Goal: Transaction & Acquisition: Purchase product/service

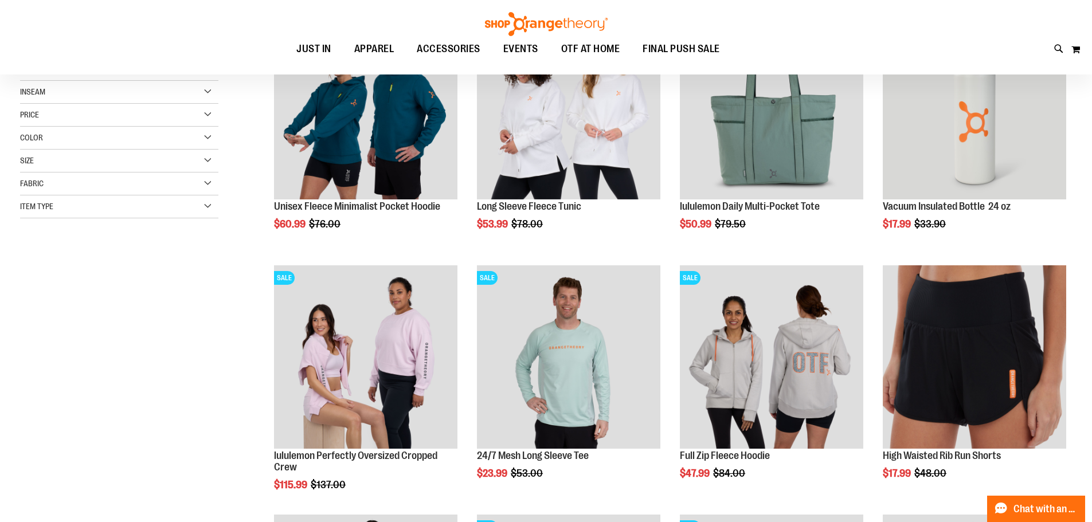
scroll to position [229, 0]
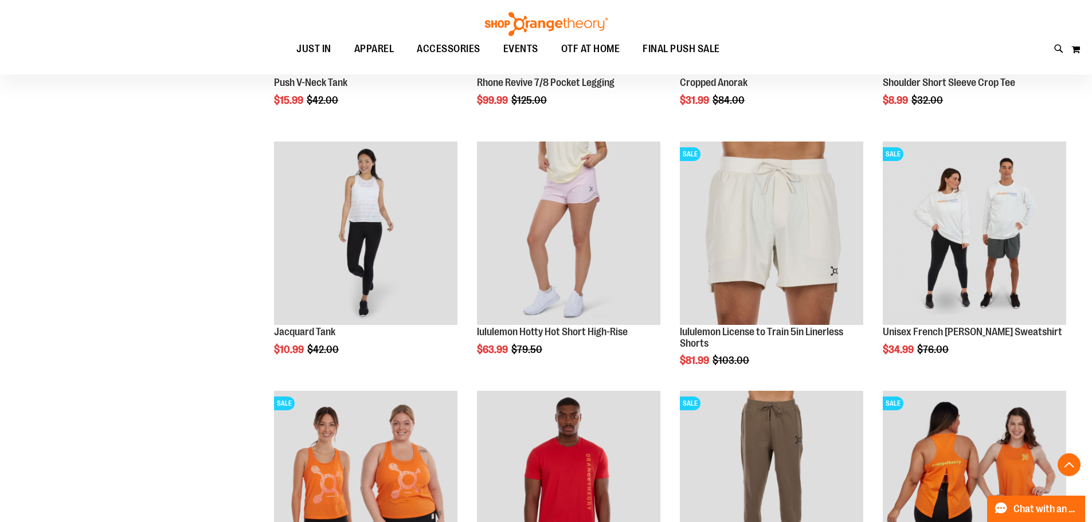
scroll to position [1031, 0]
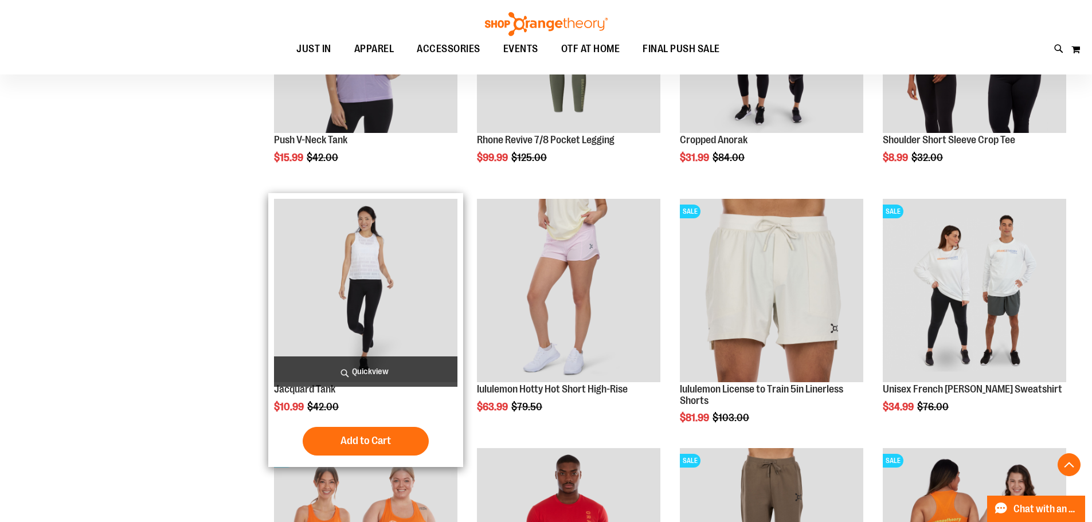
type input "**********"
click at [380, 250] on img "product" at bounding box center [365, 290] width 183 height 183
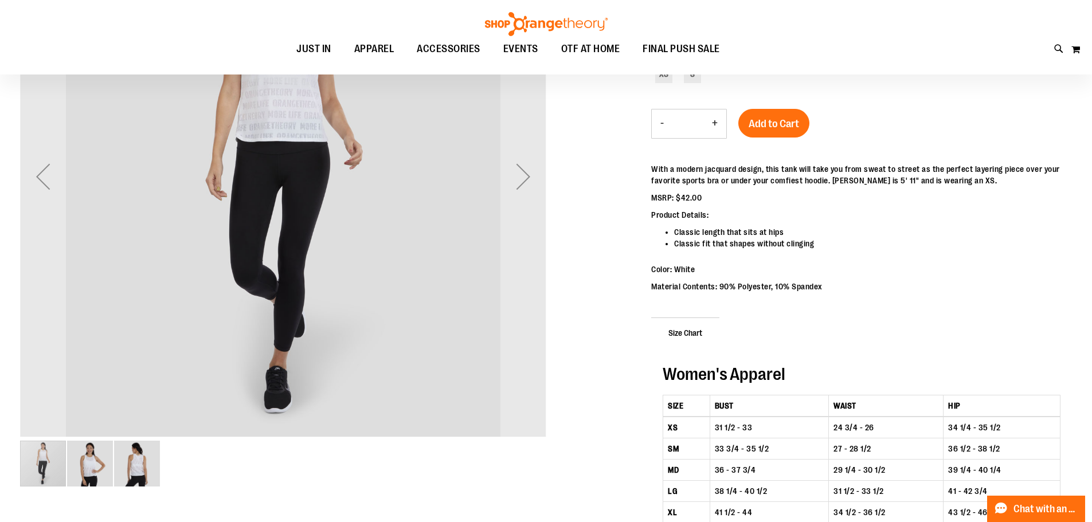
scroll to position [286, 0]
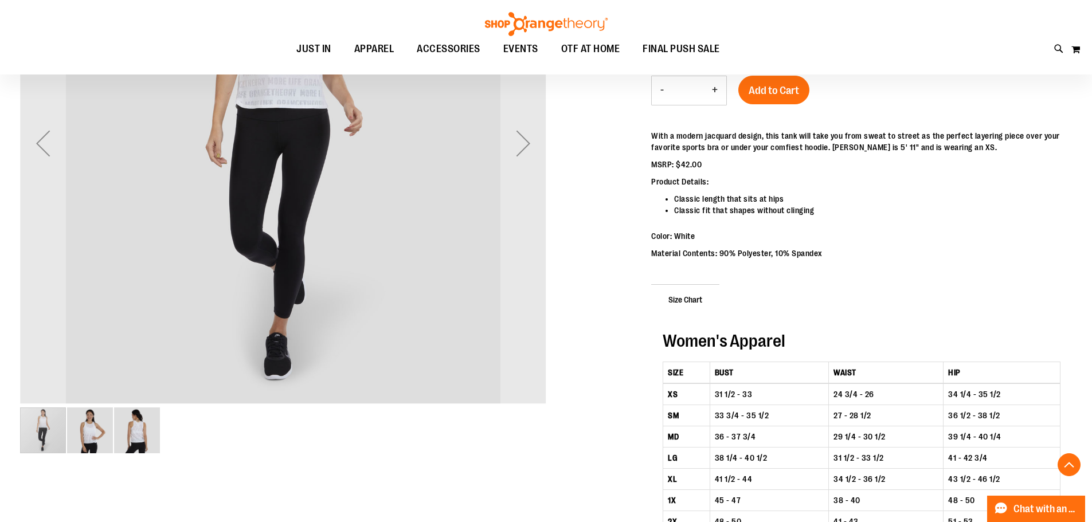
type input "**********"
click at [141, 431] on img "image 3 of 3" at bounding box center [137, 431] width 46 height 46
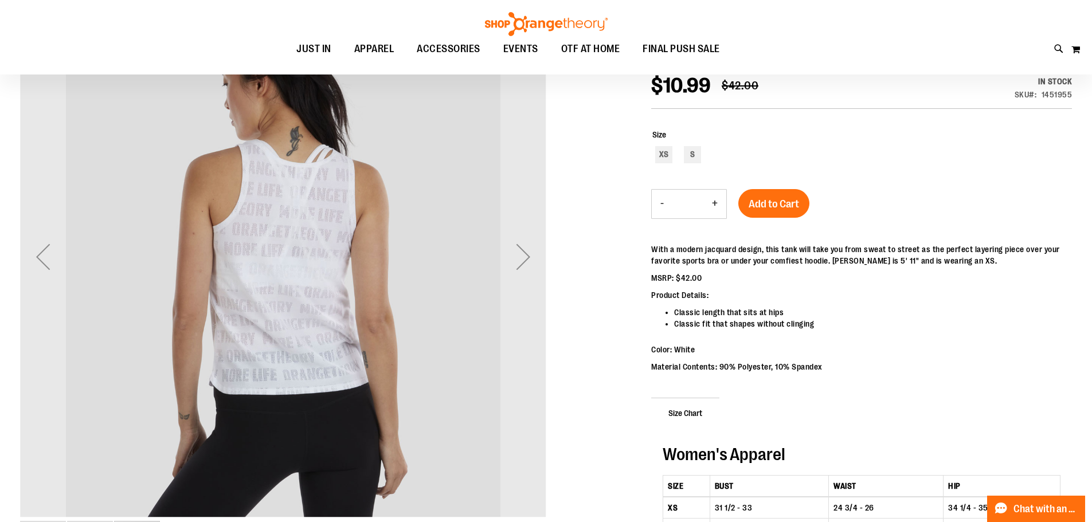
scroll to position [171, 0]
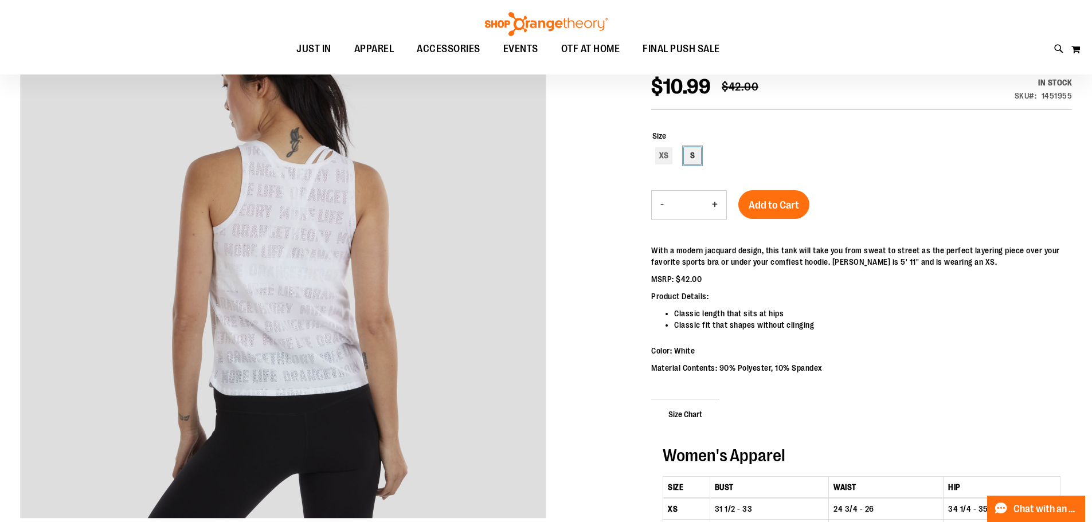
click at [689, 150] on div "S" at bounding box center [692, 155] width 17 height 17
type input "***"
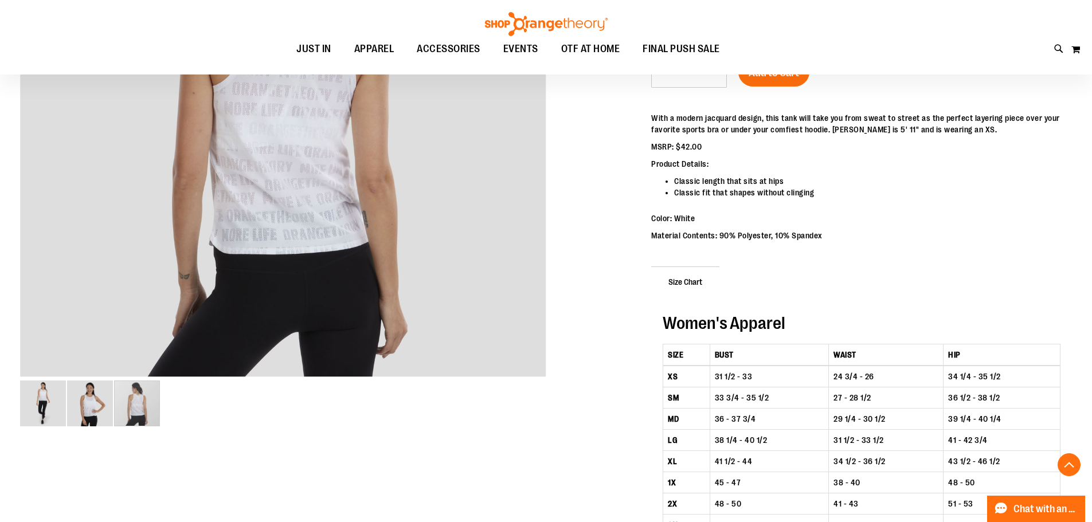
scroll to position [343, 0]
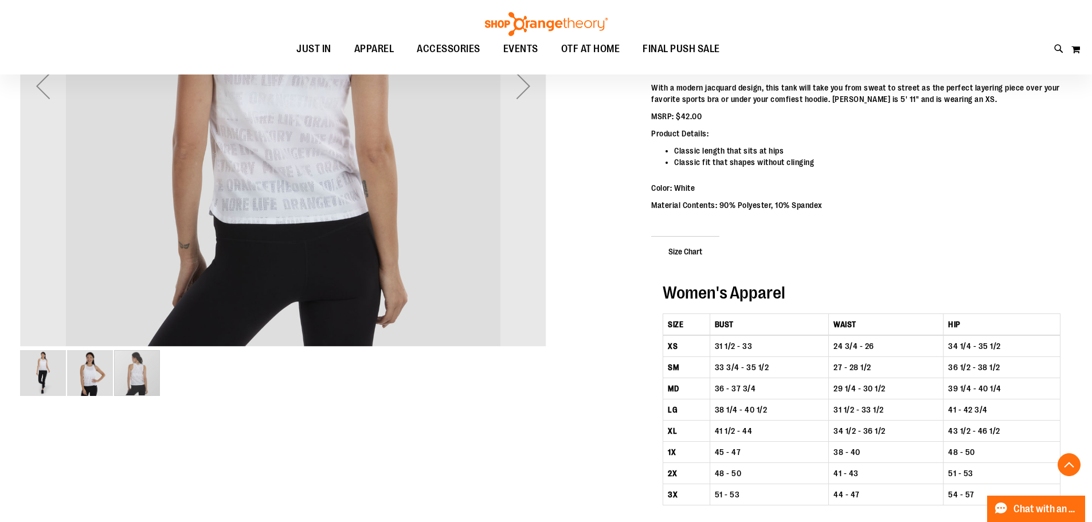
click at [80, 368] on img "image 2 of 3" at bounding box center [90, 373] width 46 height 46
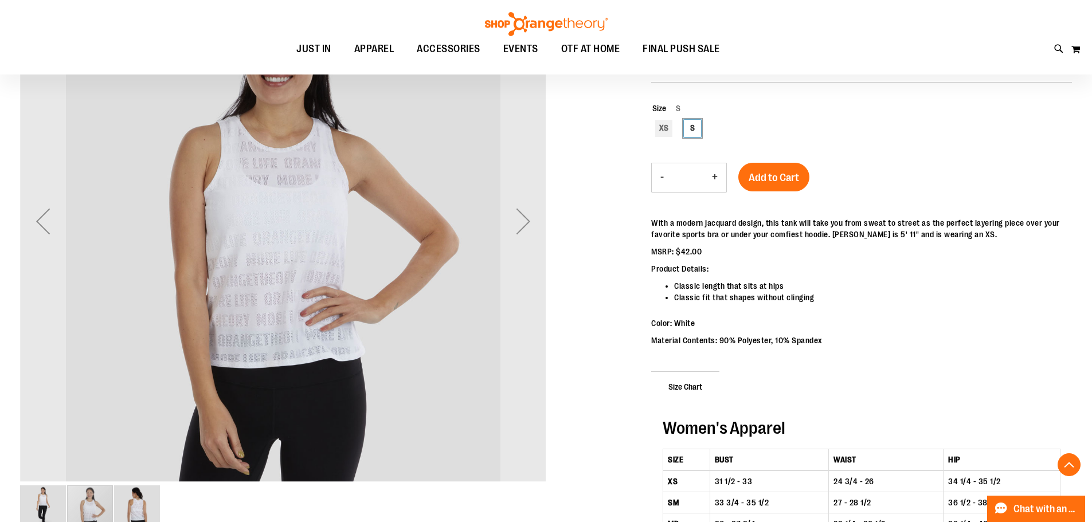
scroll to position [171, 0]
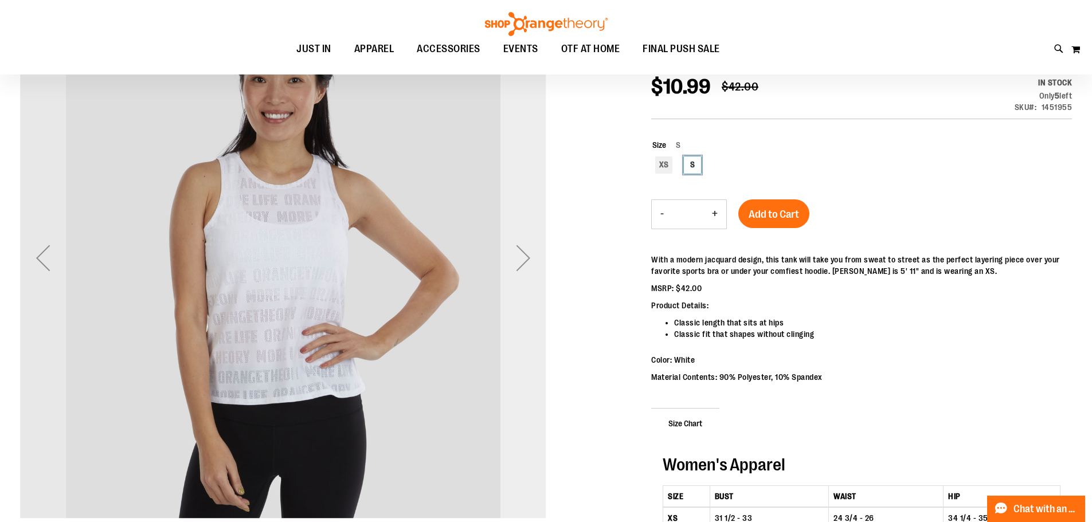
click at [518, 256] on div "Next" at bounding box center [523, 258] width 46 height 46
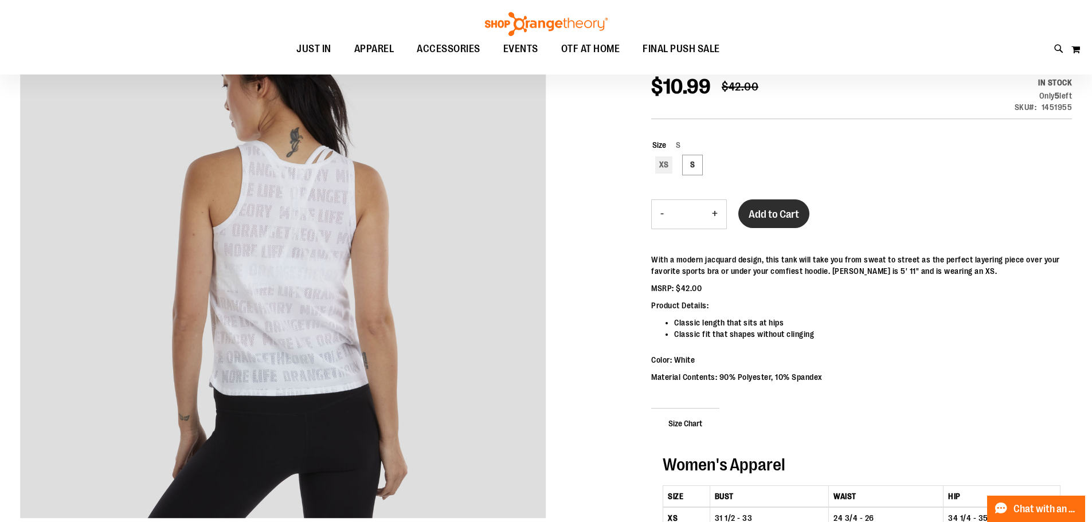
click at [769, 208] on span "Add to Cart" at bounding box center [774, 214] width 50 height 13
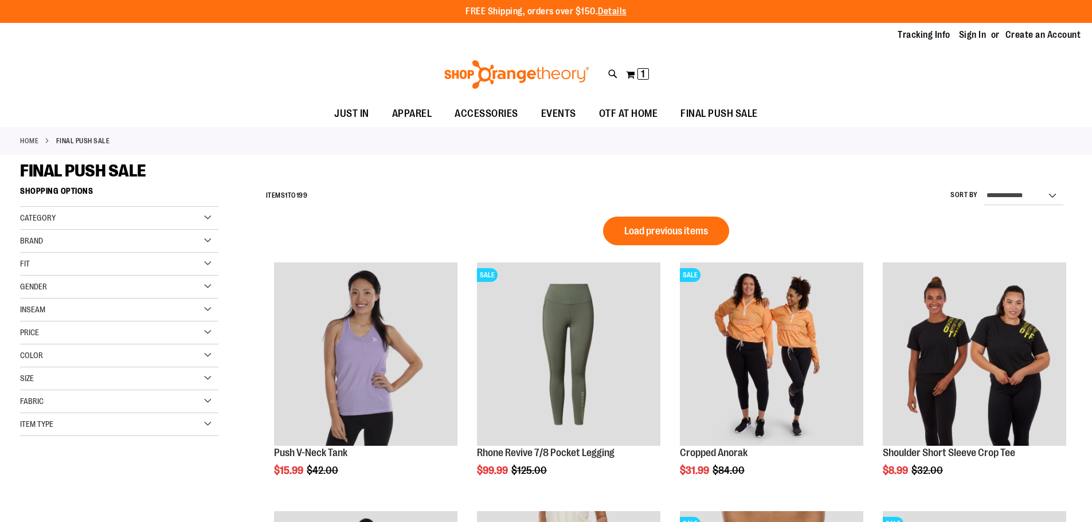
scroll to position [780, 0]
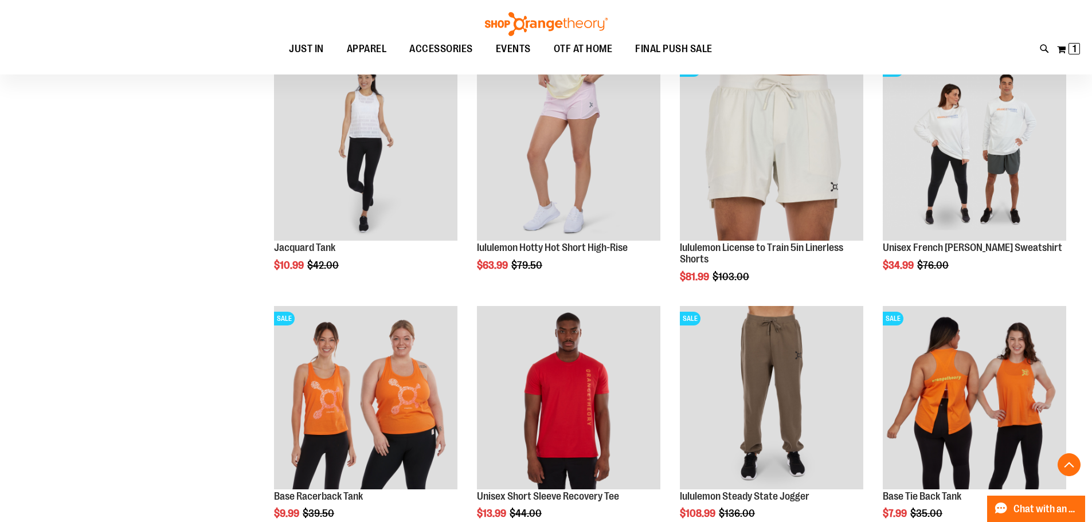
scroll to position [436, 0]
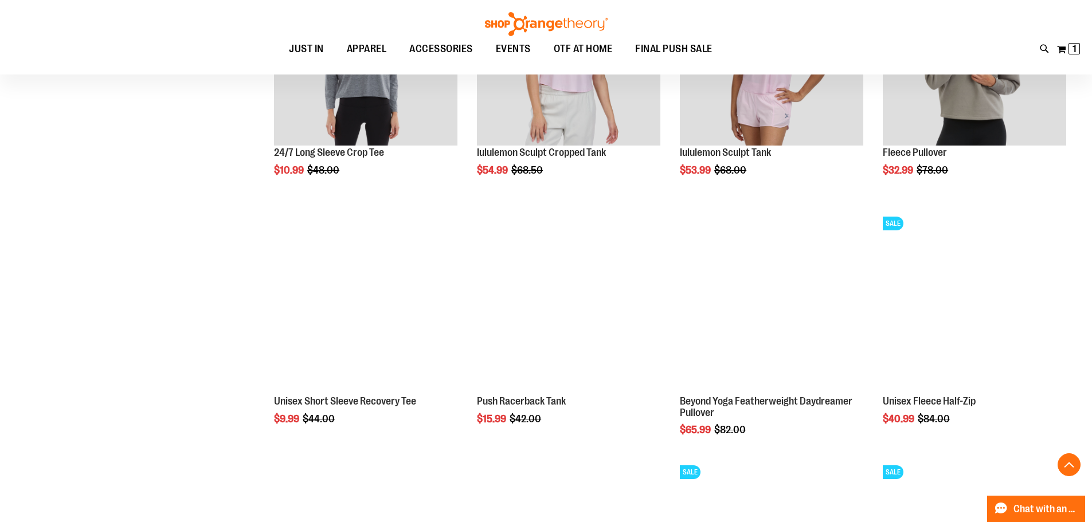
scroll to position [1066, 0]
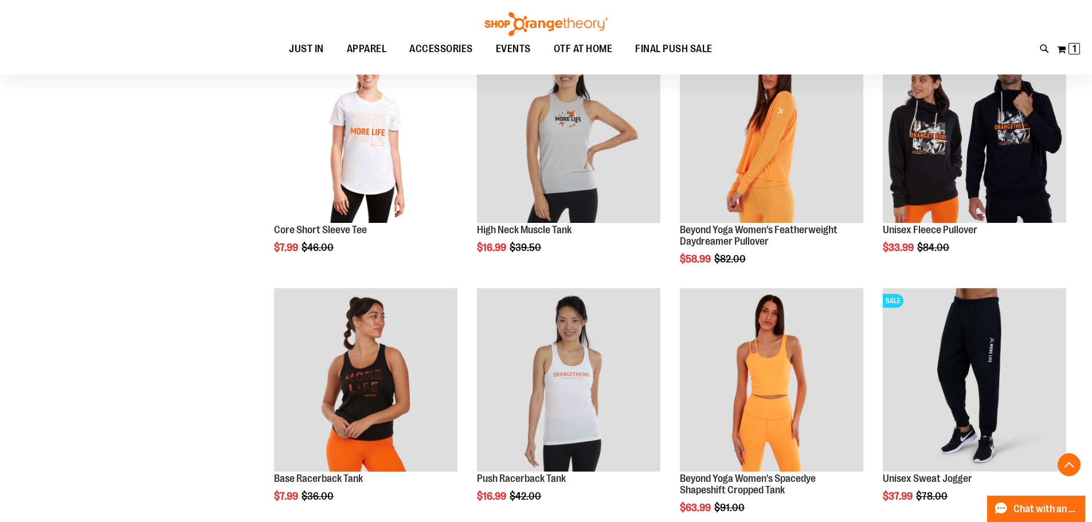
scroll to position [1468, 0]
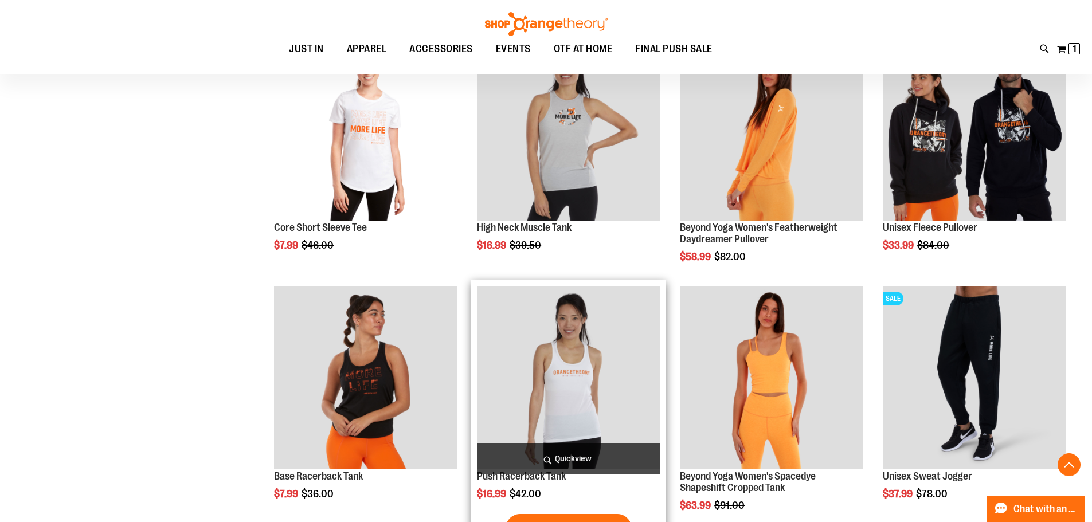
type input "**********"
click at [587, 374] on img "product" at bounding box center [568, 377] width 183 height 183
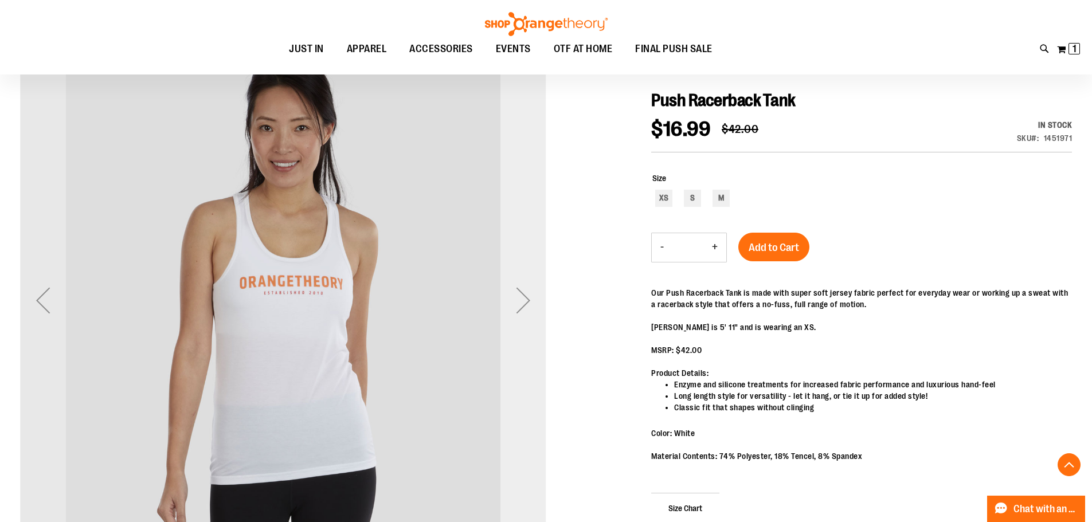
scroll to position [115, 0]
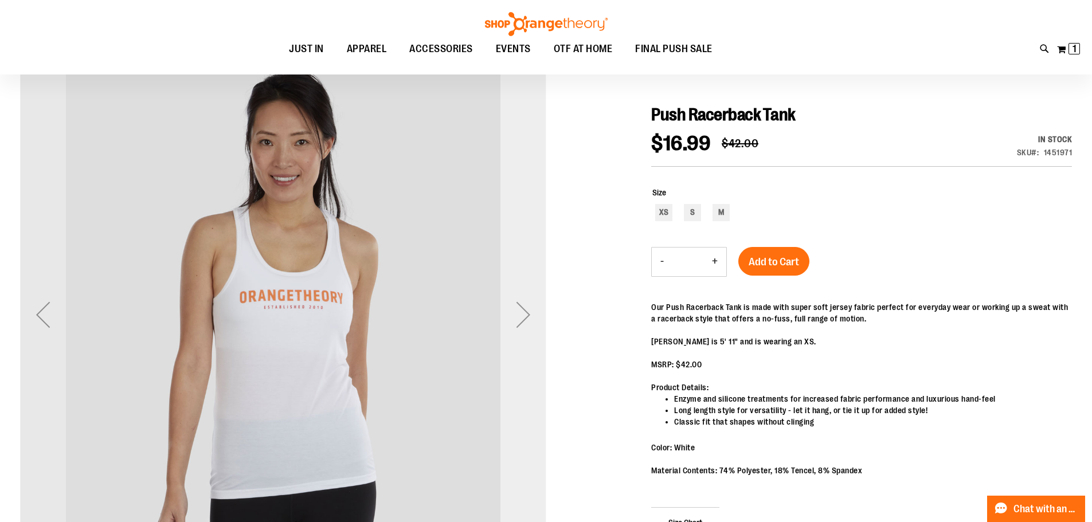
type input "**********"
click at [516, 311] on div "Next" at bounding box center [523, 315] width 46 height 46
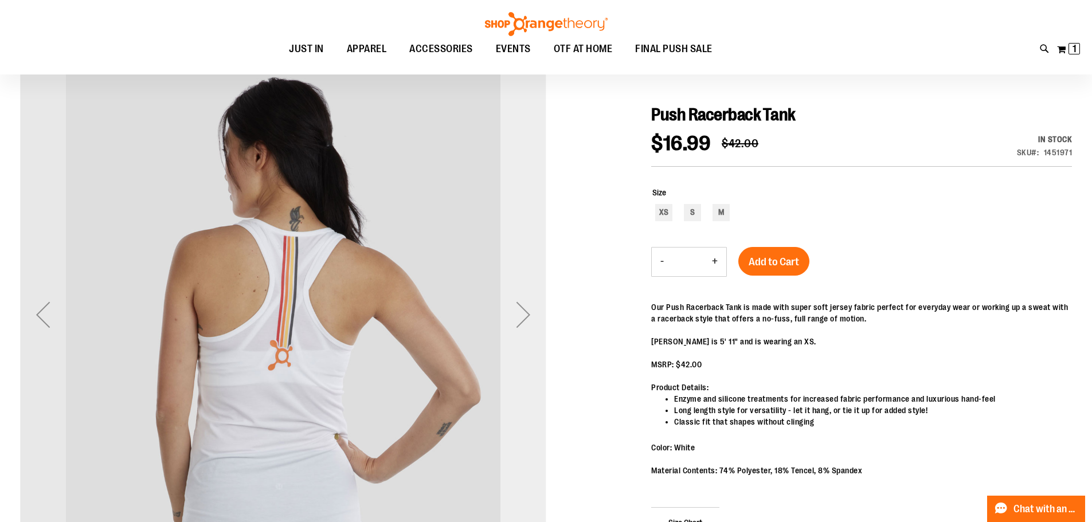
click at [516, 311] on div "Next" at bounding box center [523, 315] width 46 height 46
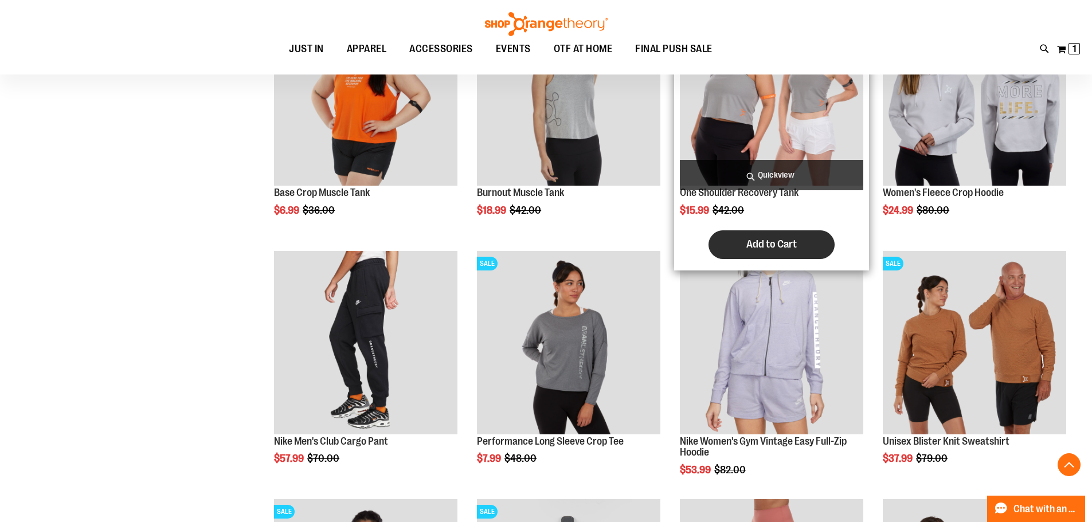
scroll to position [550, 0]
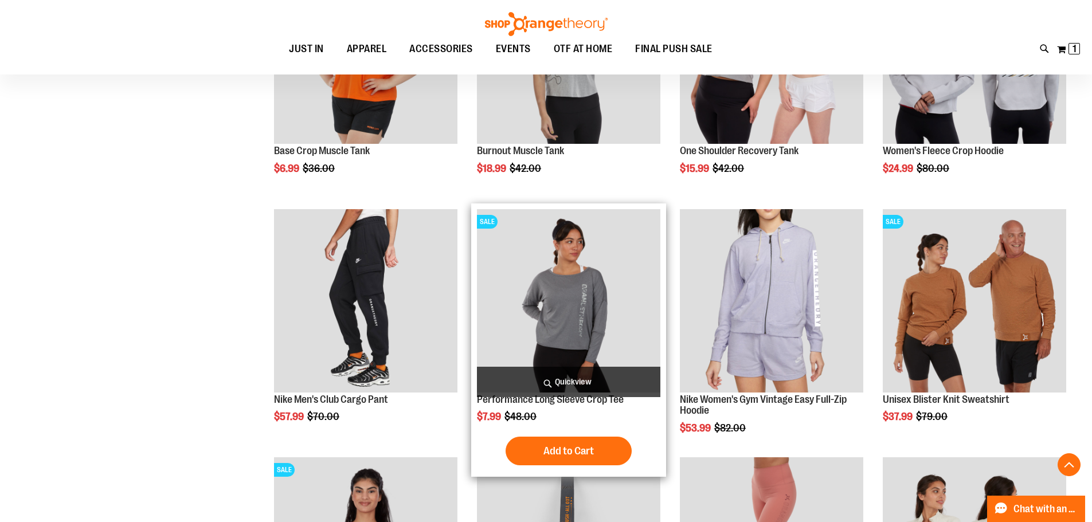
type input "**********"
click at [561, 291] on img "product" at bounding box center [568, 300] width 183 height 183
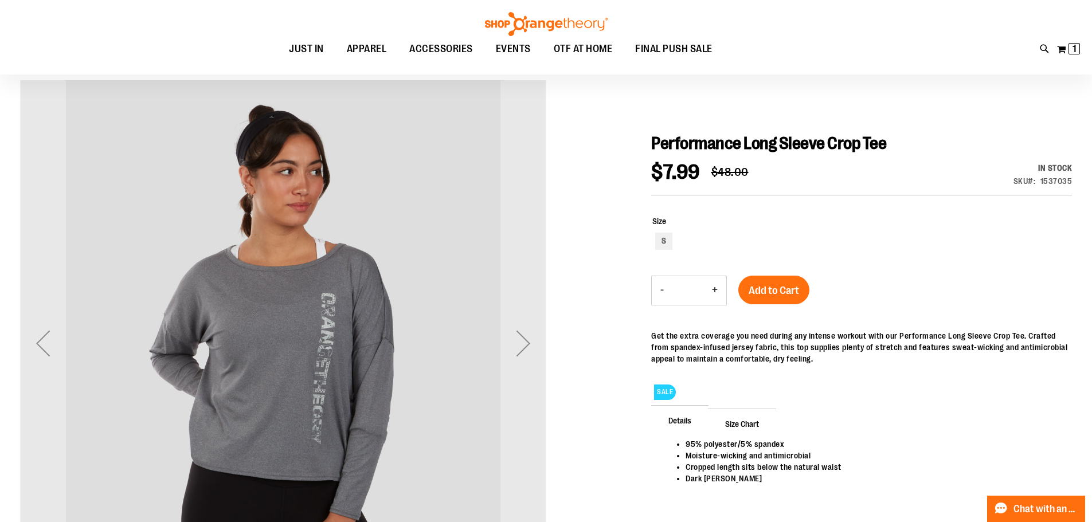
scroll to position [56, 0]
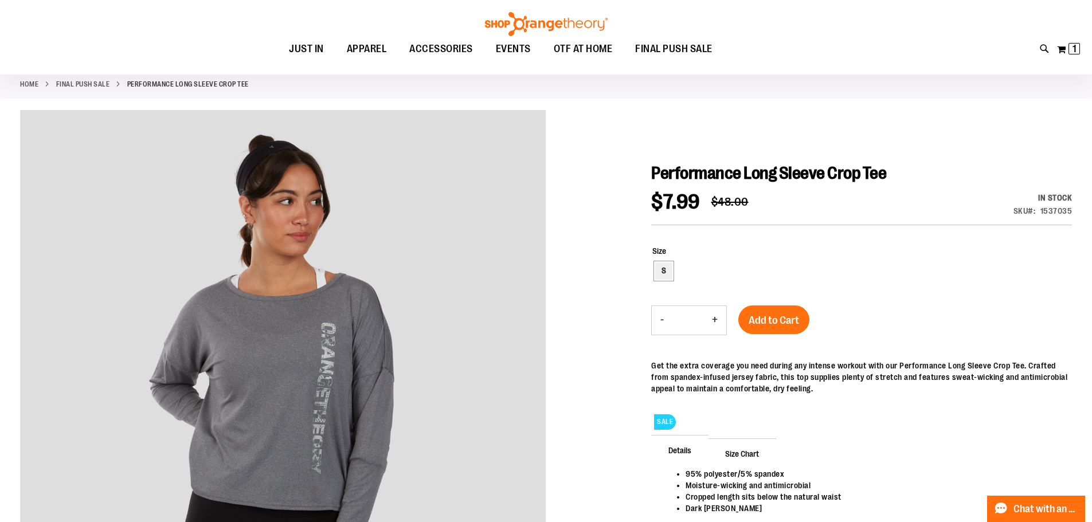
type input "**********"
click at [655, 272] on div "S" at bounding box center [663, 271] width 17 height 17
type input "***"
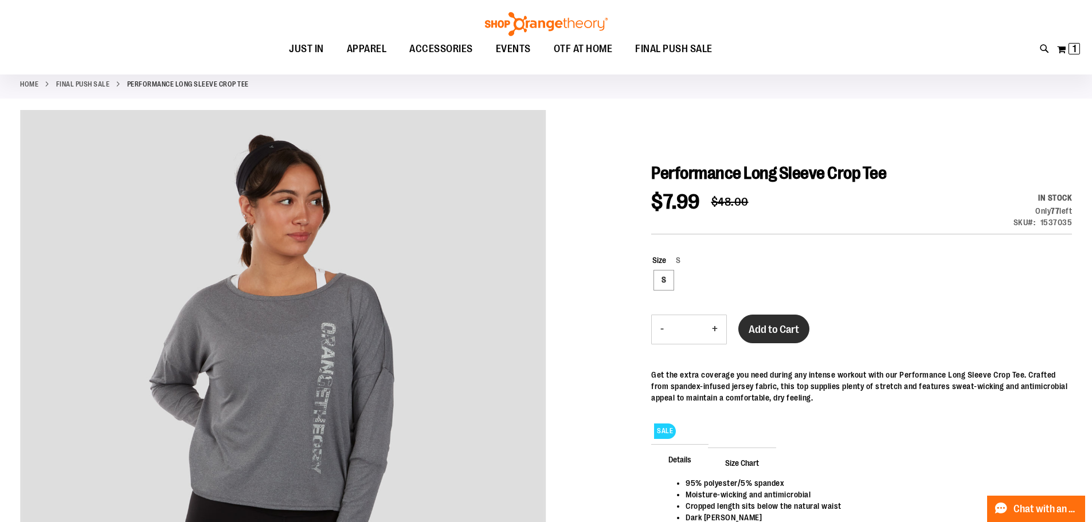
click at [785, 323] on span "Add to Cart" at bounding box center [774, 329] width 50 height 13
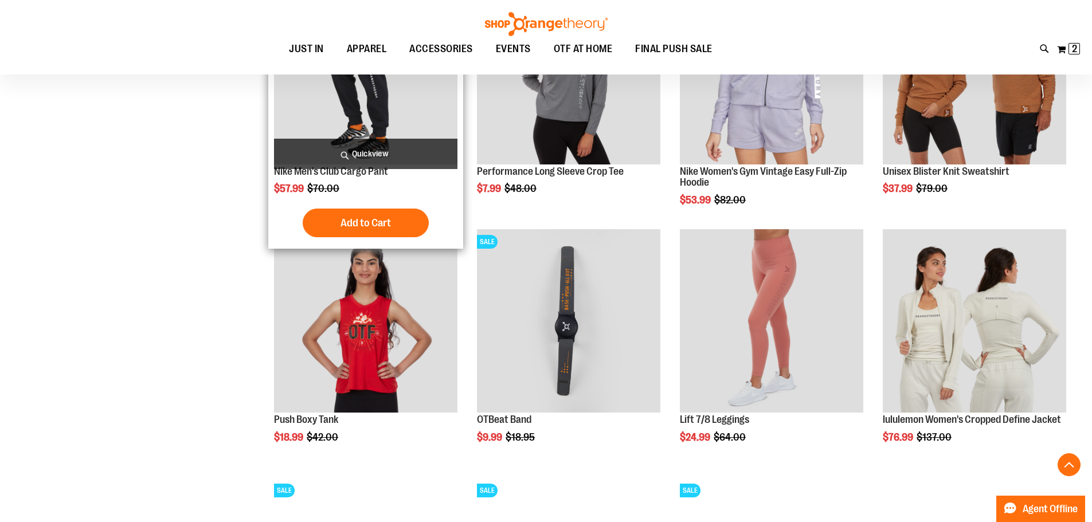
scroll to position [739, 0]
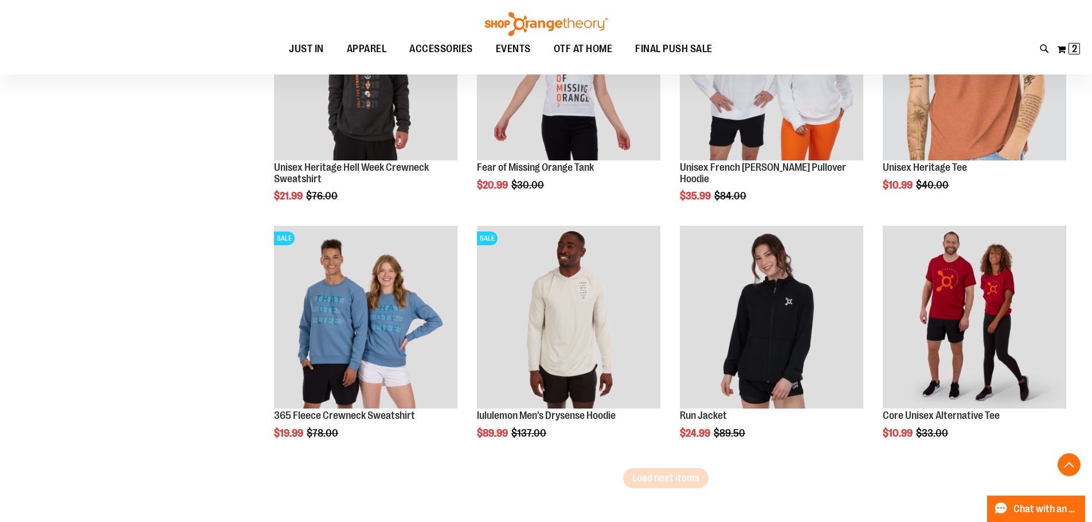
scroll to position [2001, 0]
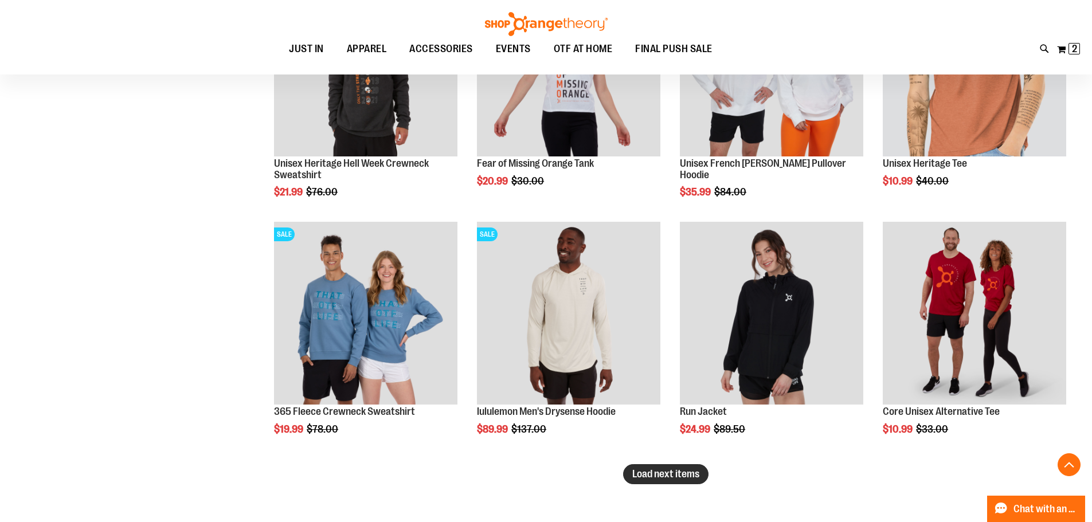
type input "**********"
click at [687, 476] on span "Load next items" at bounding box center [665, 473] width 67 height 11
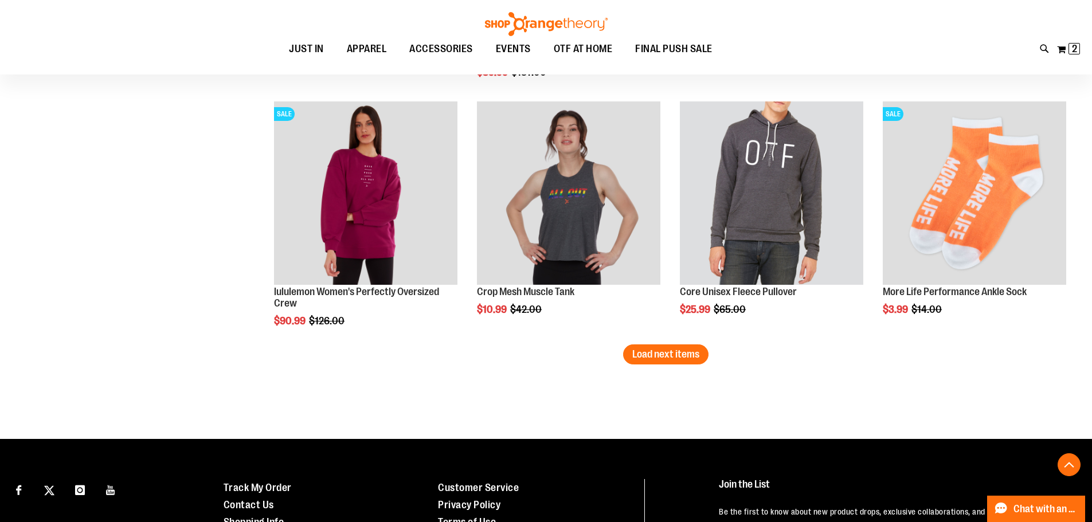
scroll to position [2861, 0]
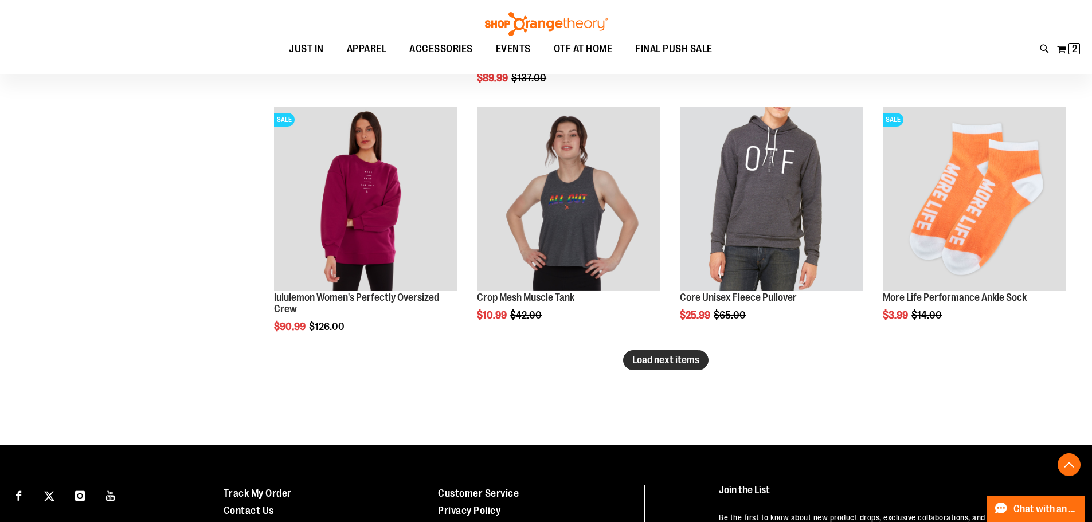
click at [677, 362] on span "Load next items" at bounding box center [665, 359] width 67 height 11
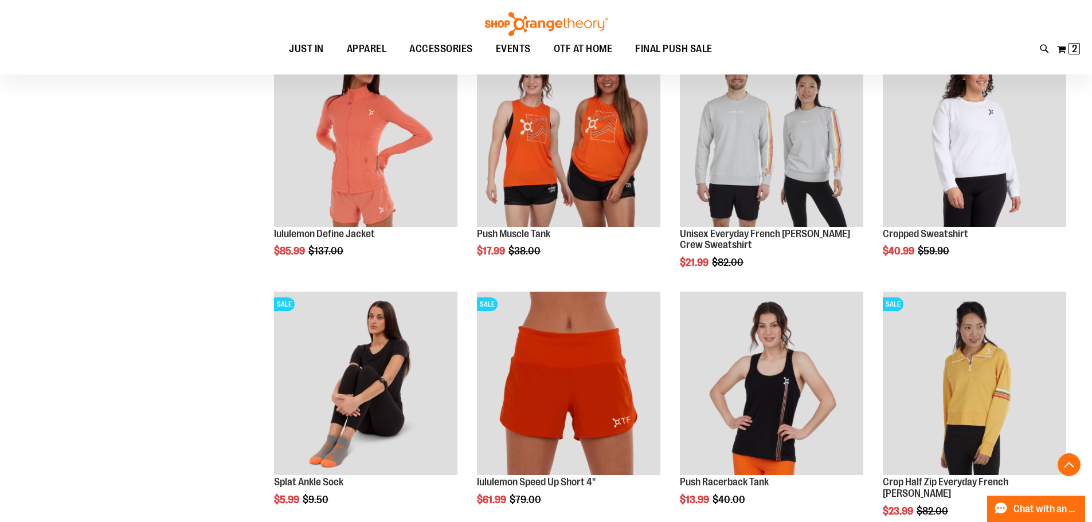
scroll to position [3548, 0]
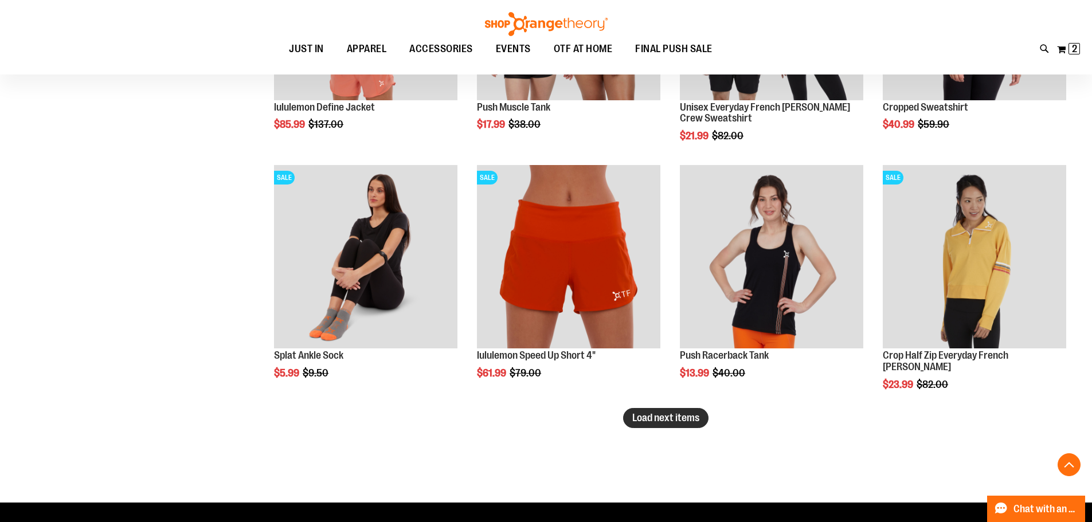
click at [674, 424] on span "Load next items" at bounding box center [665, 417] width 67 height 11
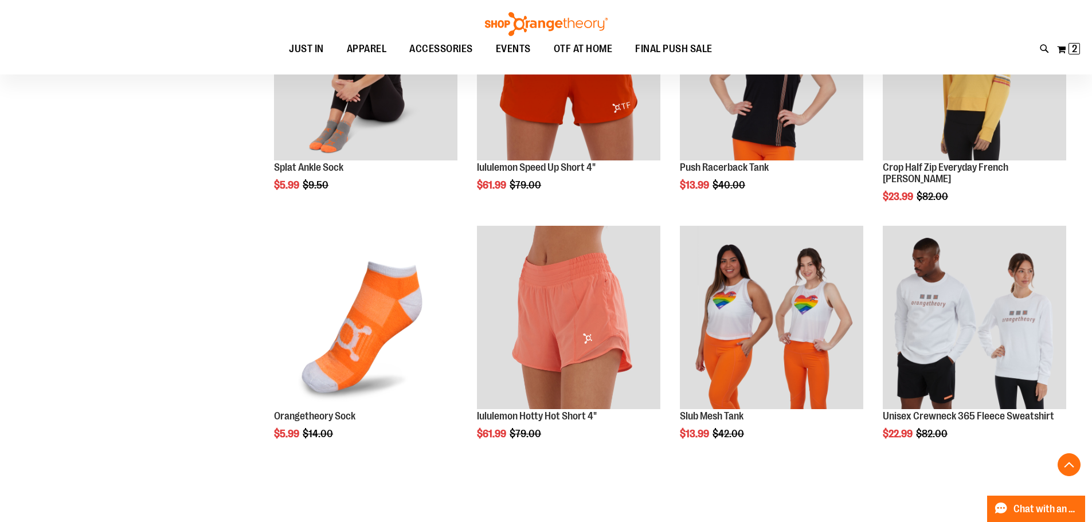
scroll to position [3778, 0]
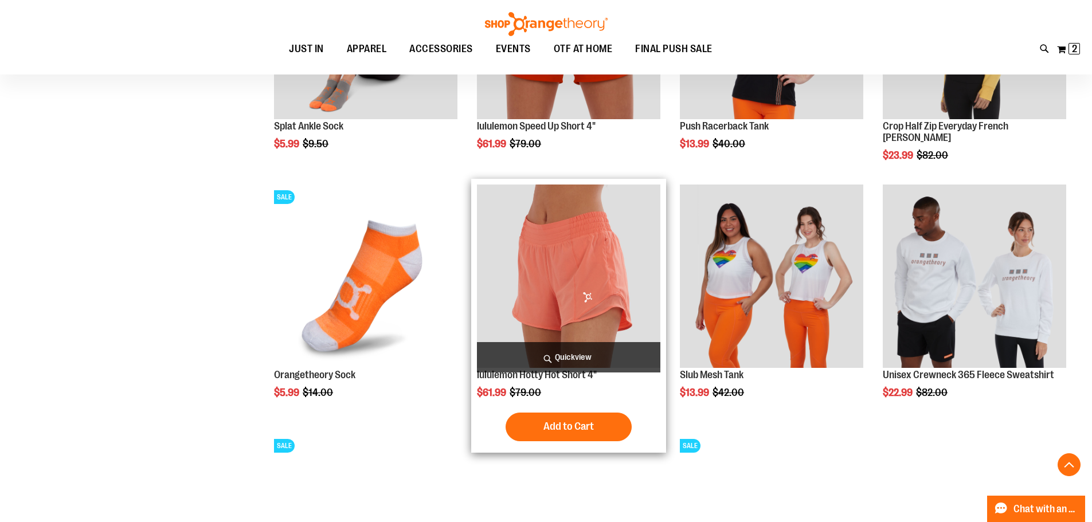
click at [584, 280] on img "product" at bounding box center [568, 276] width 183 height 183
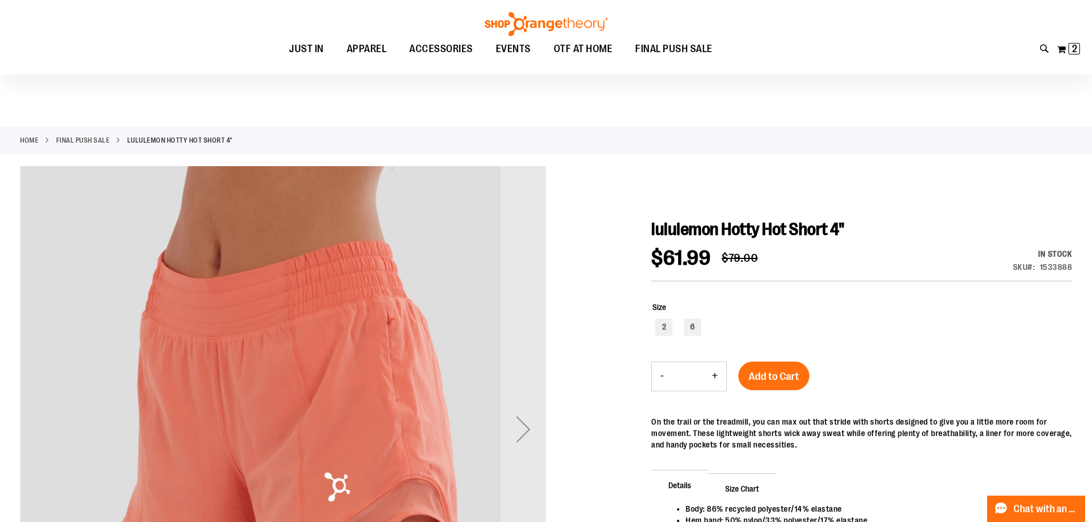
scroll to position [114, 0]
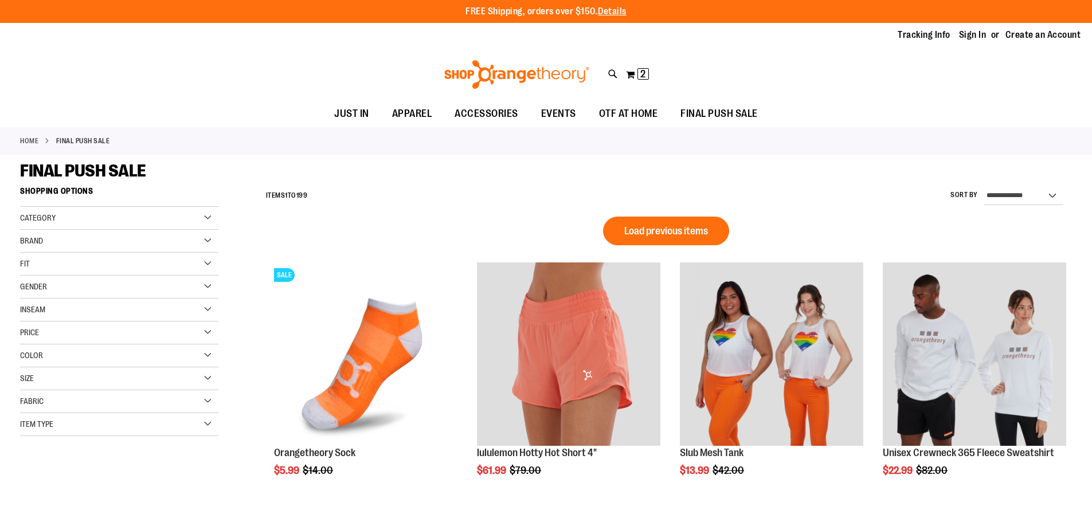
scroll to position [878, 0]
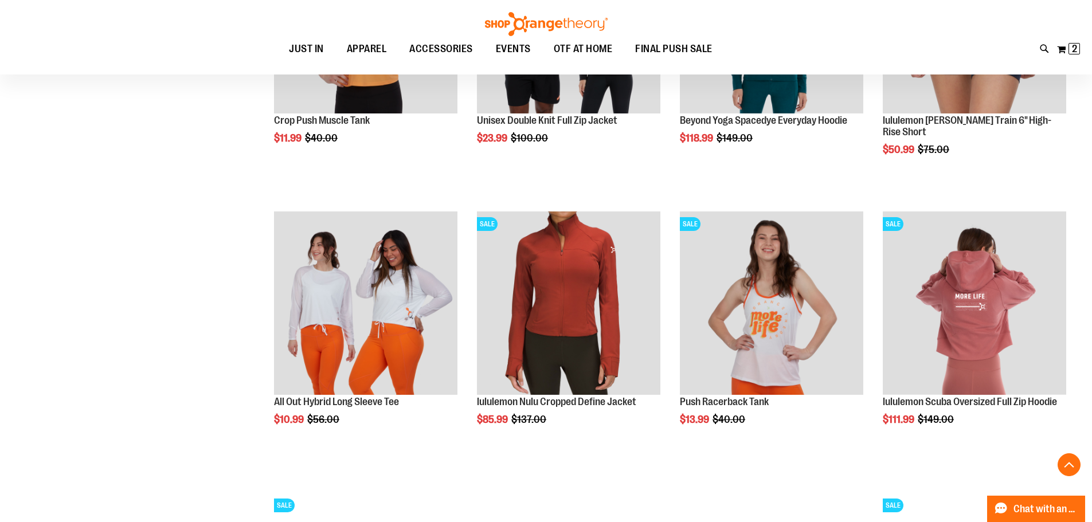
scroll to position [936, 0]
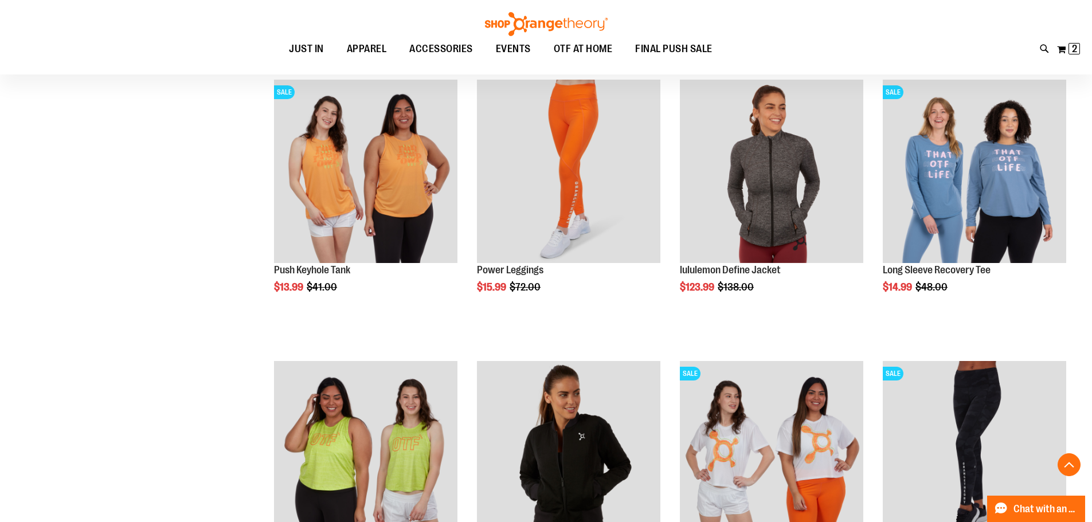
scroll to position [1337, 0]
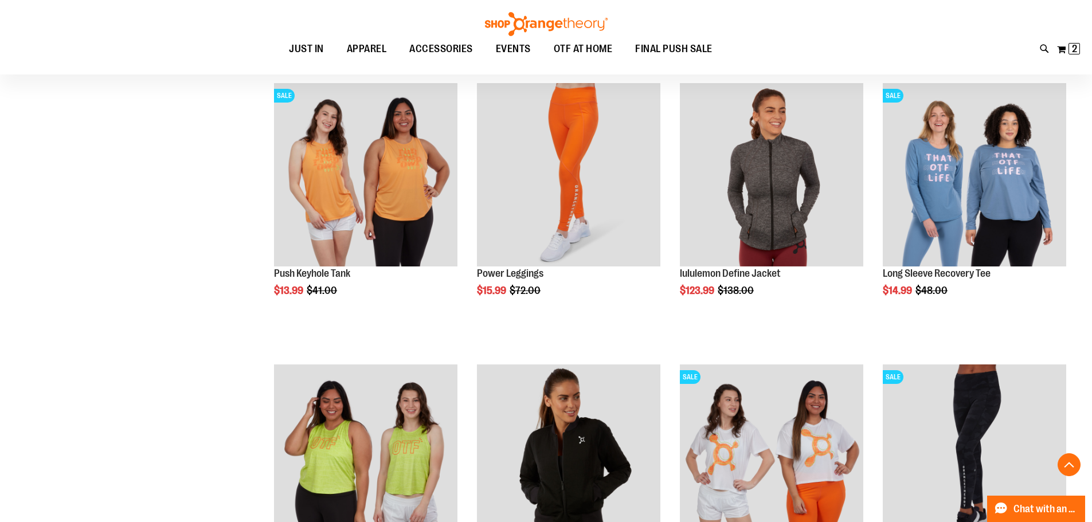
scroll to position [1279, 0]
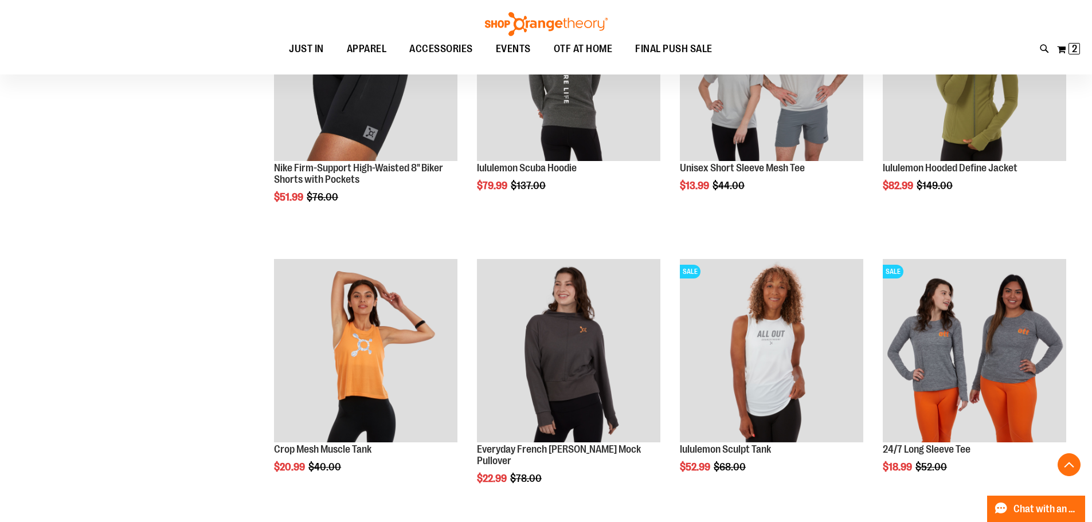
scroll to position [2311, 0]
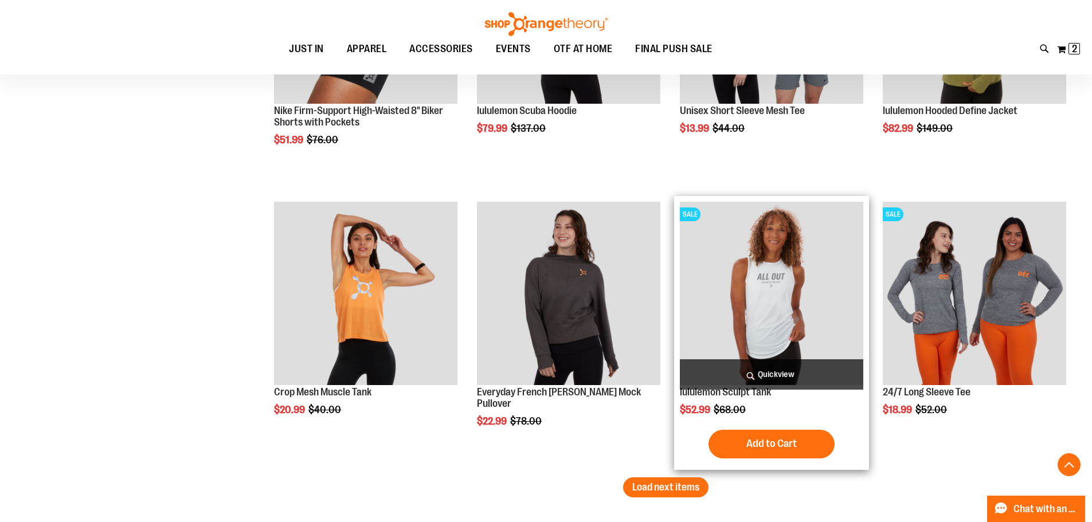
type input "**********"
click at [780, 315] on img "product" at bounding box center [771, 293] width 183 height 183
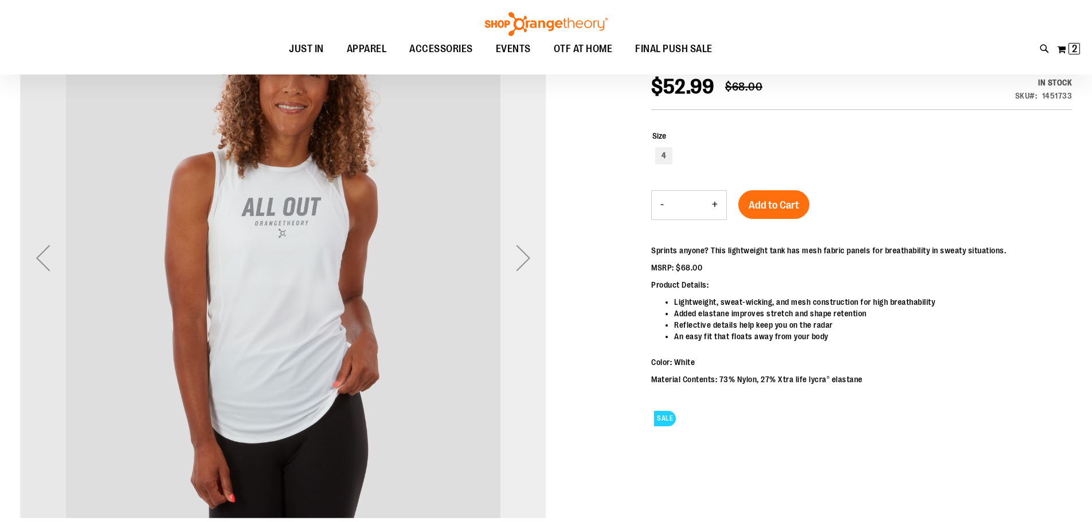
scroll to position [171, 0]
type input "**********"
click at [517, 255] on div "Next" at bounding box center [523, 259] width 46 height 46
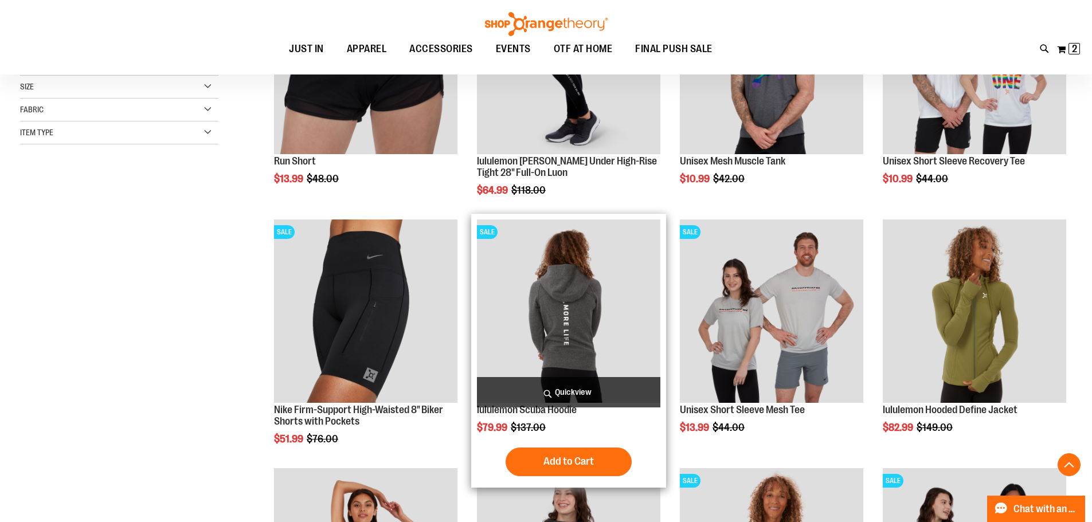
scroll to position [573, 0]
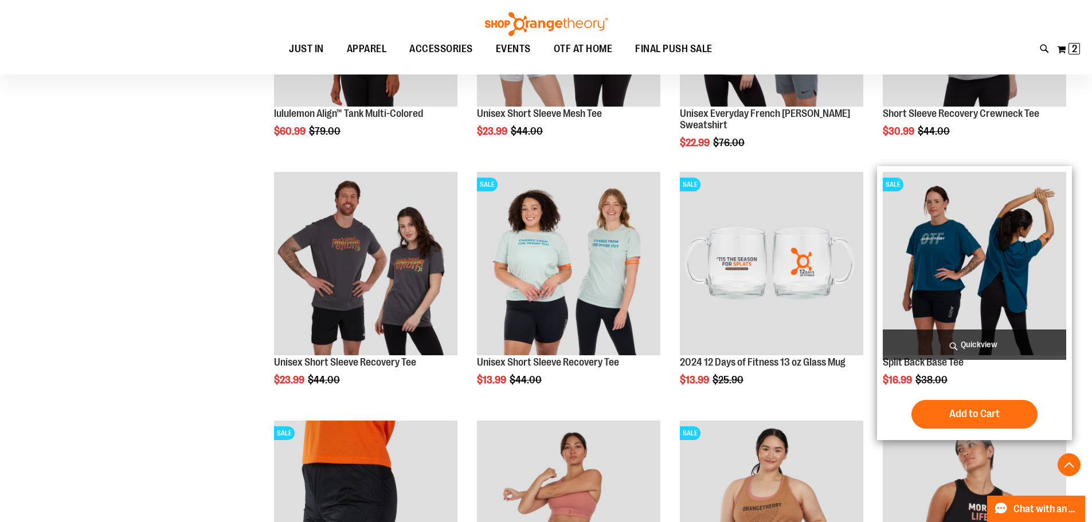
scroll to position [1089, 0]
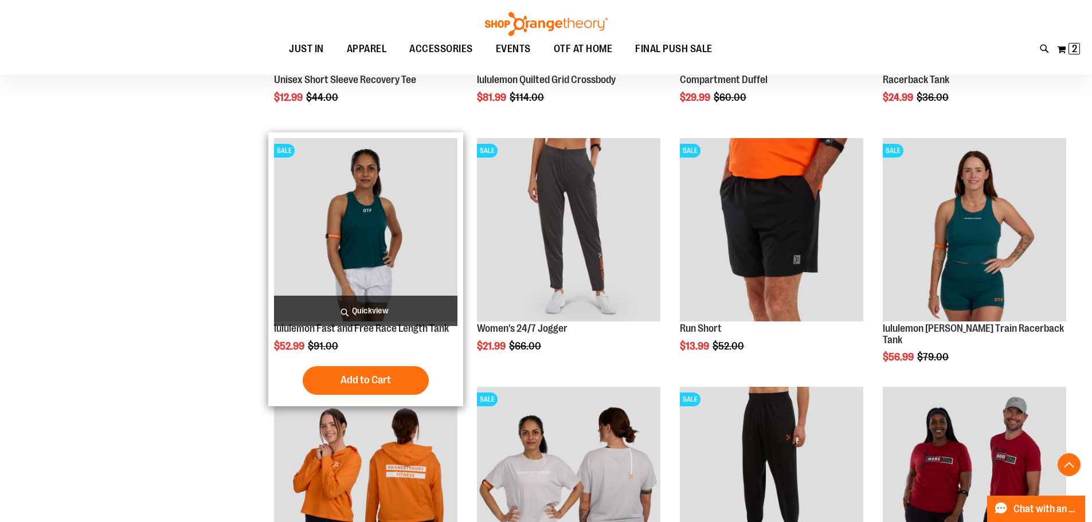
scroll to position [1891, 0]
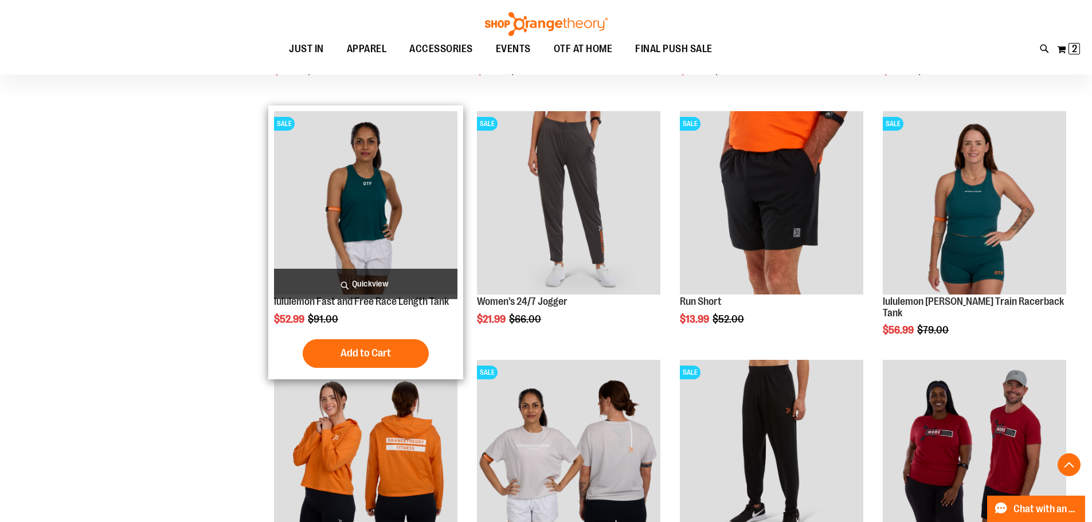
type input "**********"
click at [395, 204] on img "product" at bounding box center [365, 202] width 183 height 183
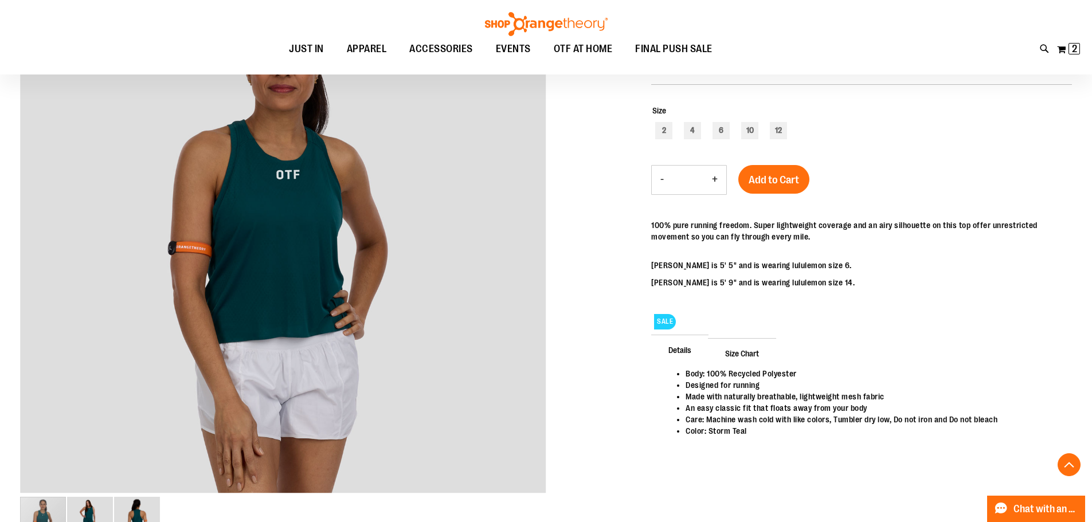
scroll to position [171, 0]
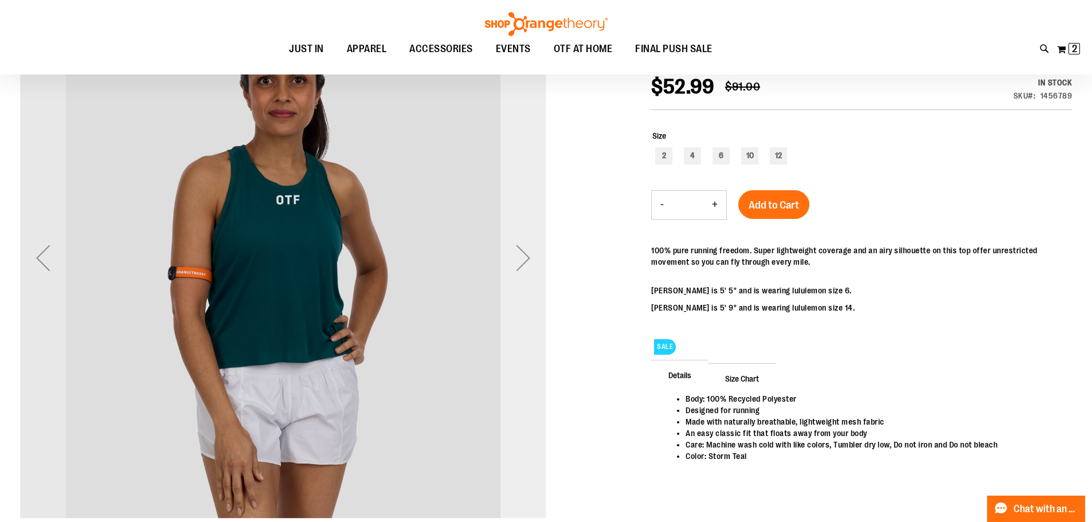
type input "**********"
click at [527, 254] on div "Next" at bounding box center [523, 258] width 46 height 46
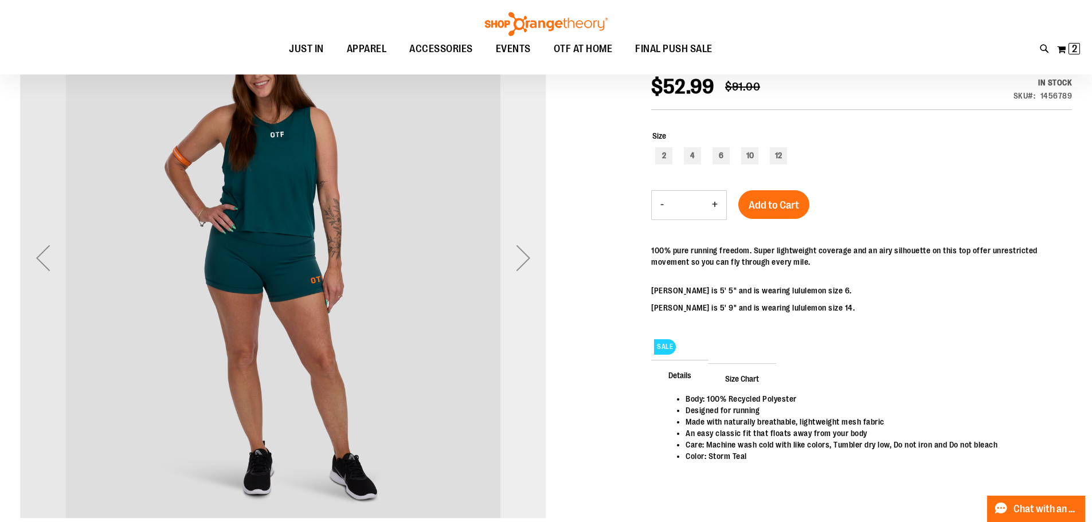
scroll to position [114, 0]
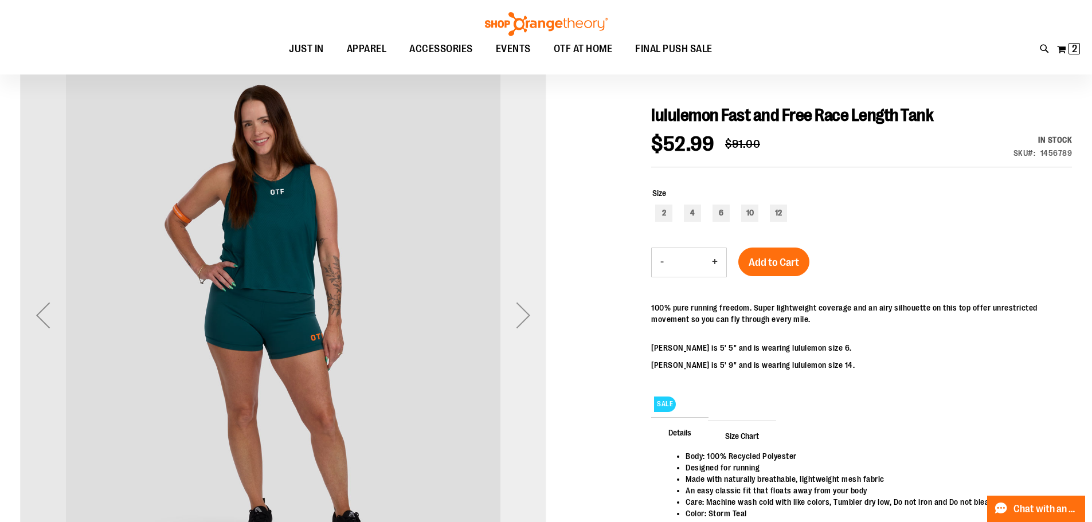
click at [518, 309] on div "Next" at bounding box center [523, 315] width 46 height 46
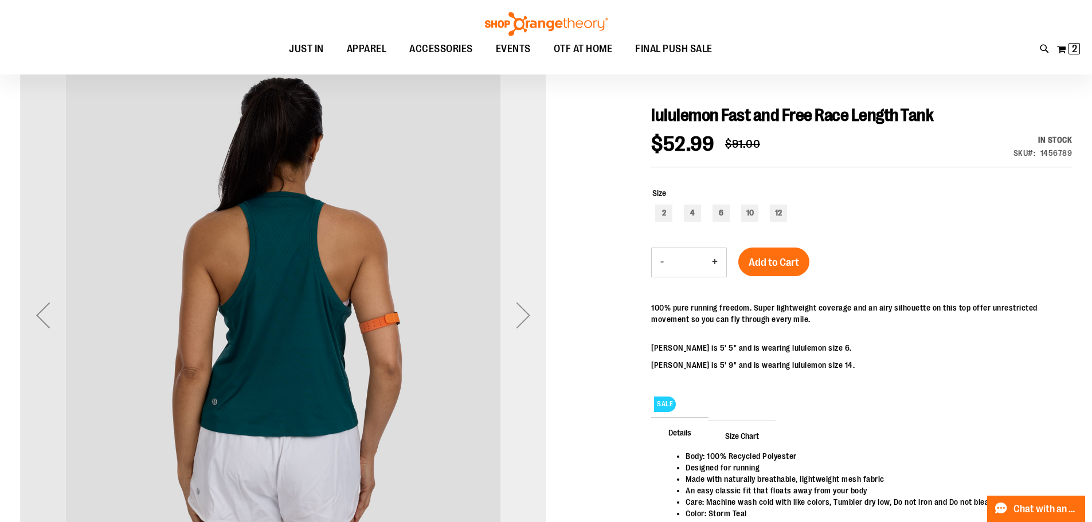
click at [518, 309] on div "Next" at bounding box center [523, 315] width 46 height 46
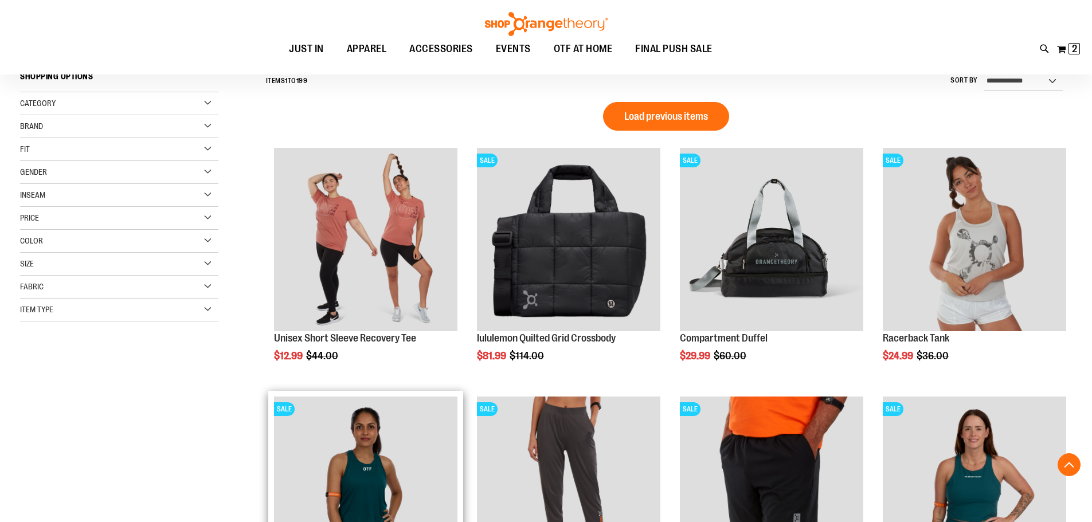
scroll to position [343, 0]
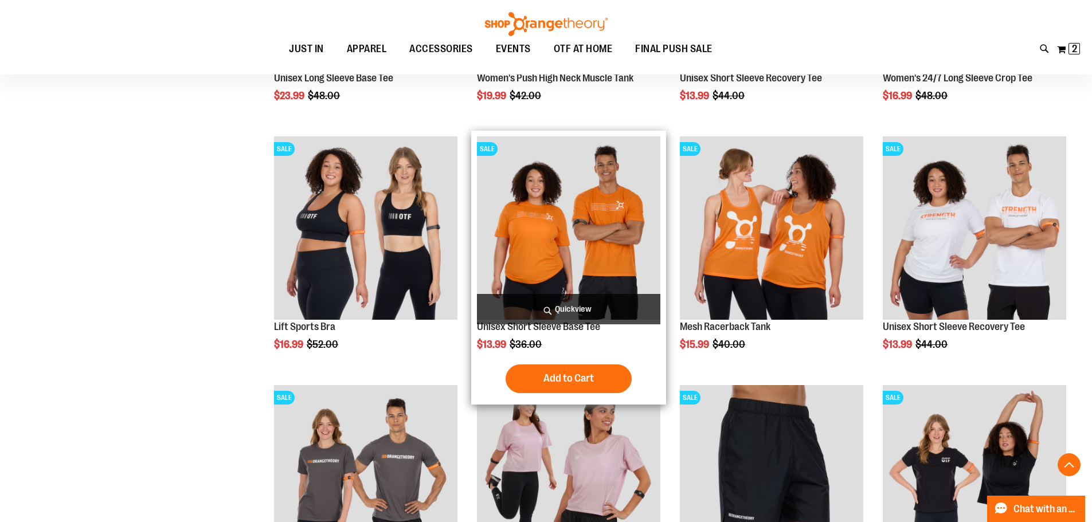
scroll to position [1261, 0]
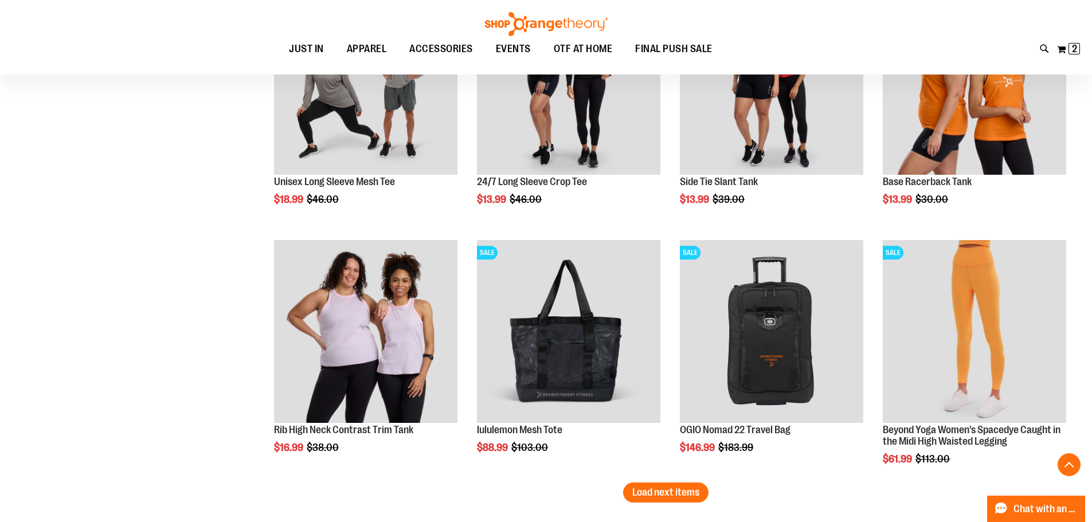
scroll to position [2063, 0]
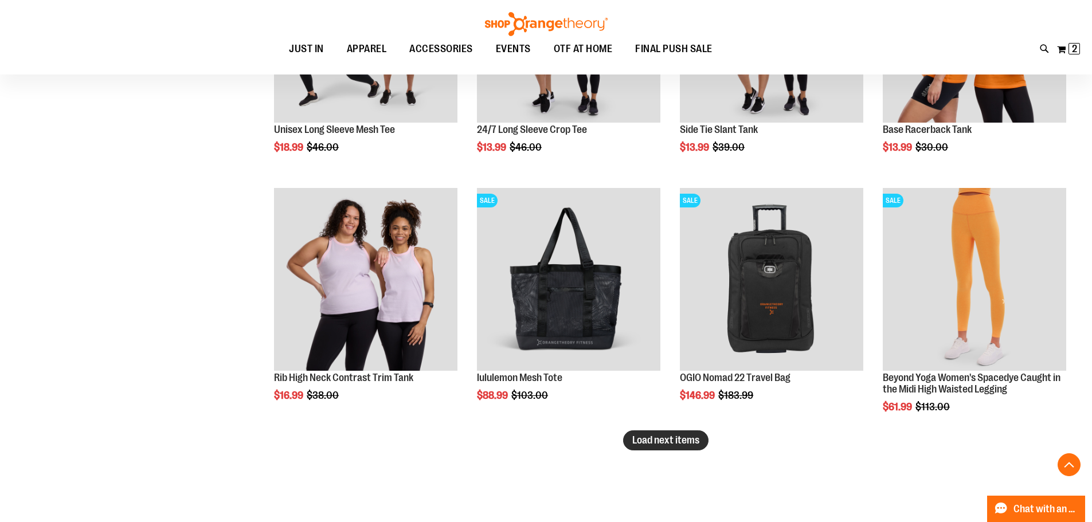
type input "**********"
click at [635, 444] on span "Load next items" at bounding box center [665, 440] width 67 height 11
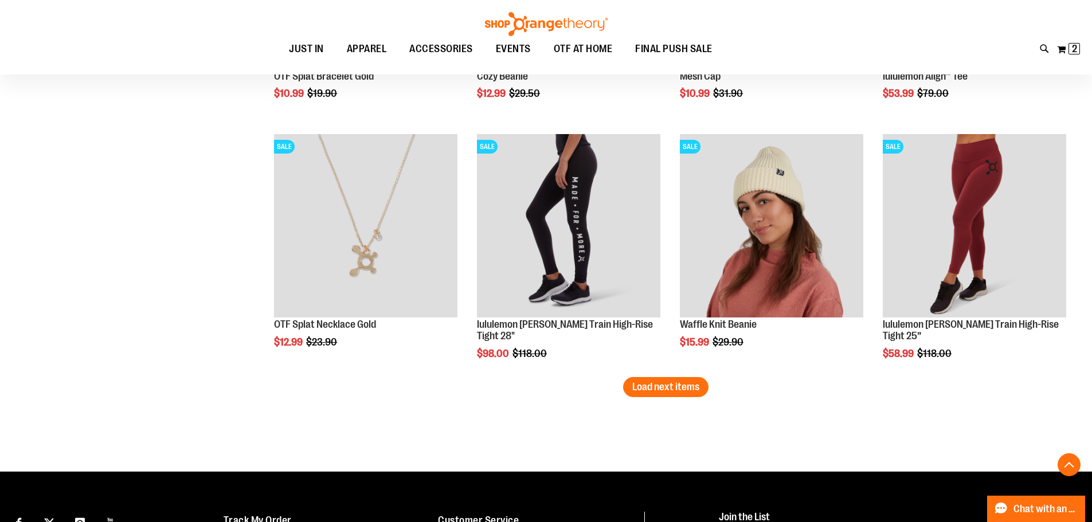
scroll to position [2866, 0]
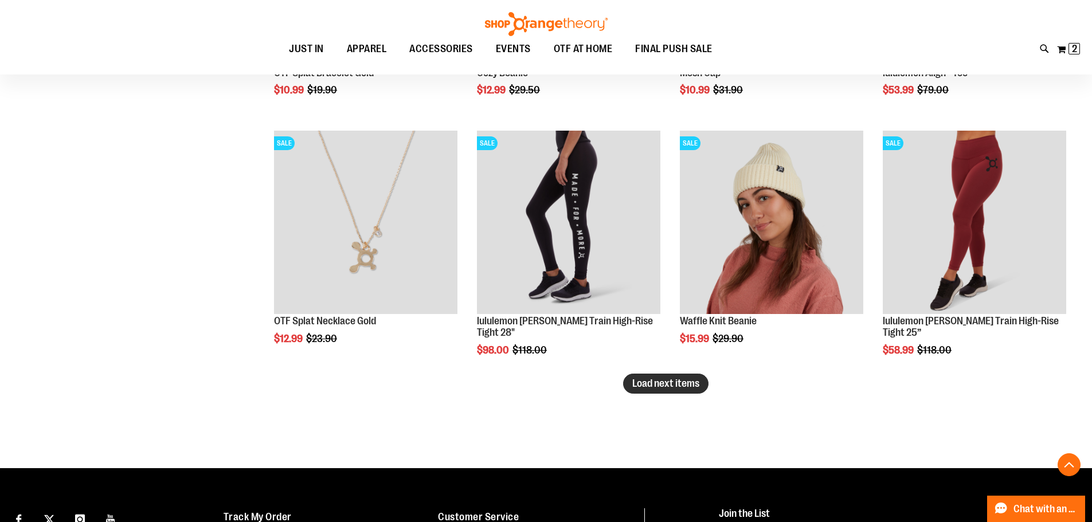
click at [687, 385] on span "Load next items" at bounding box center [665, 383] width 67 height 11
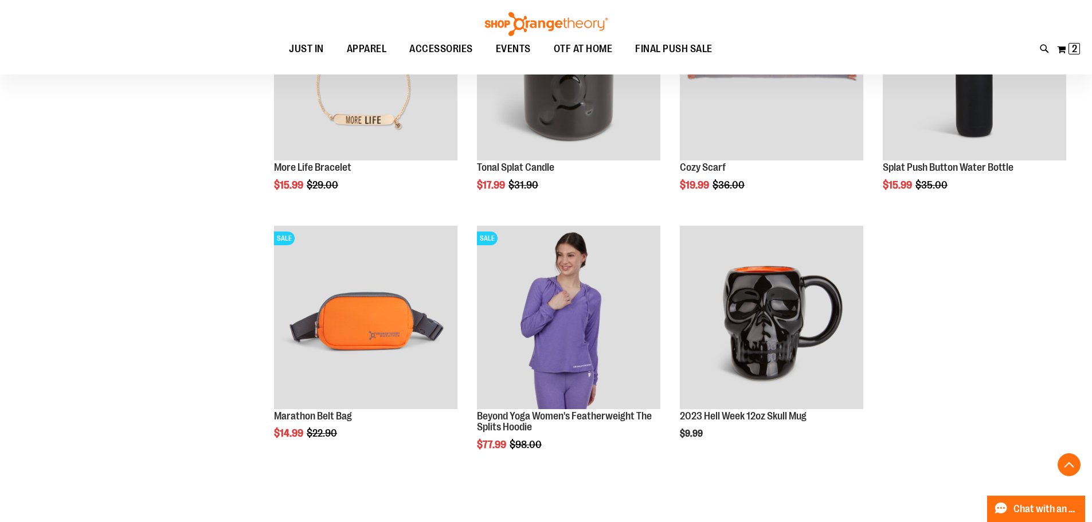
scroll to position [3382, 0]
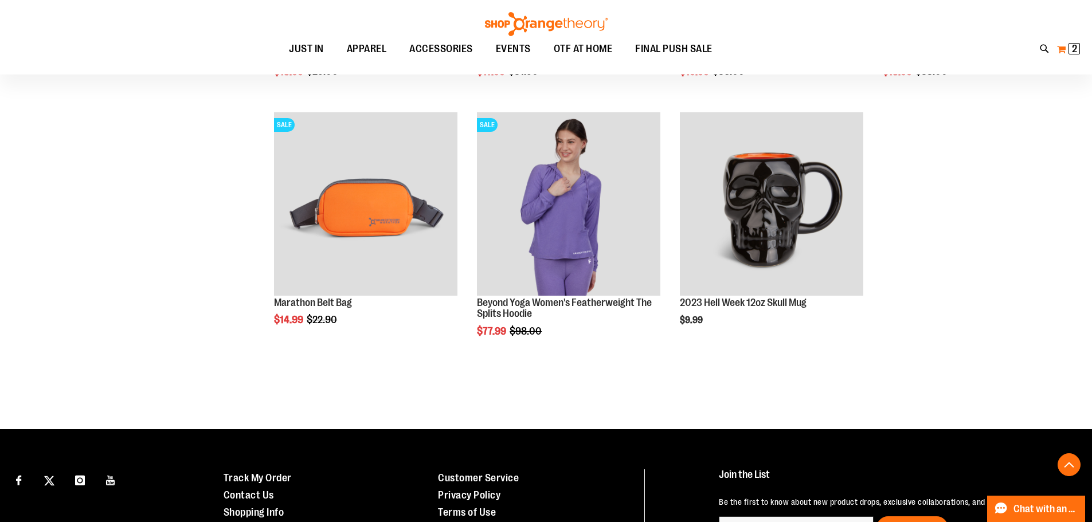
click at [1067, 44] on button "My Cart 2 2 items" at bounding box center [1069, 49] width 24 height 18
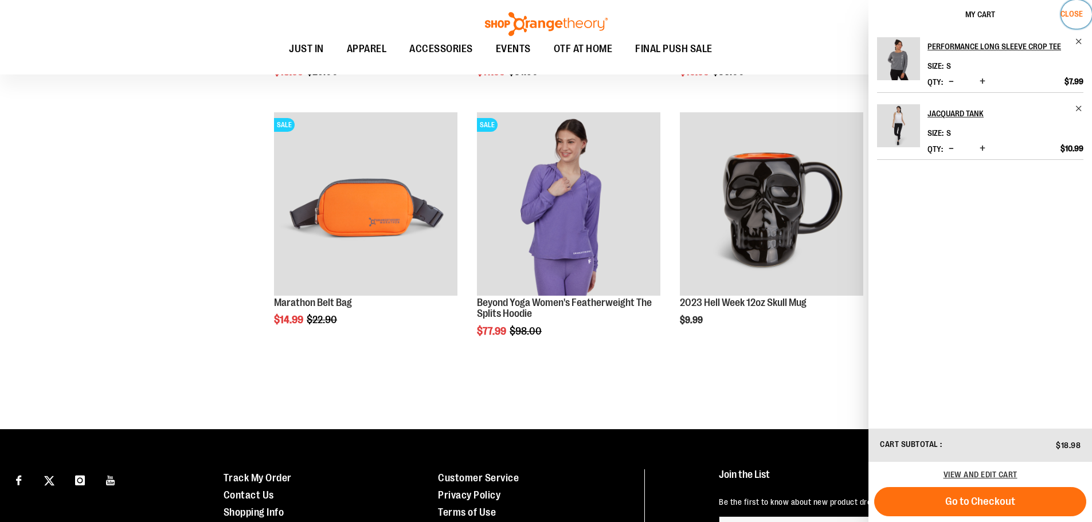
click at [1074, 9] on button "Close" at bounding box center [1076, 14] width 31 height 29
